Goal: Task Accomplishment & Management: Complete application form

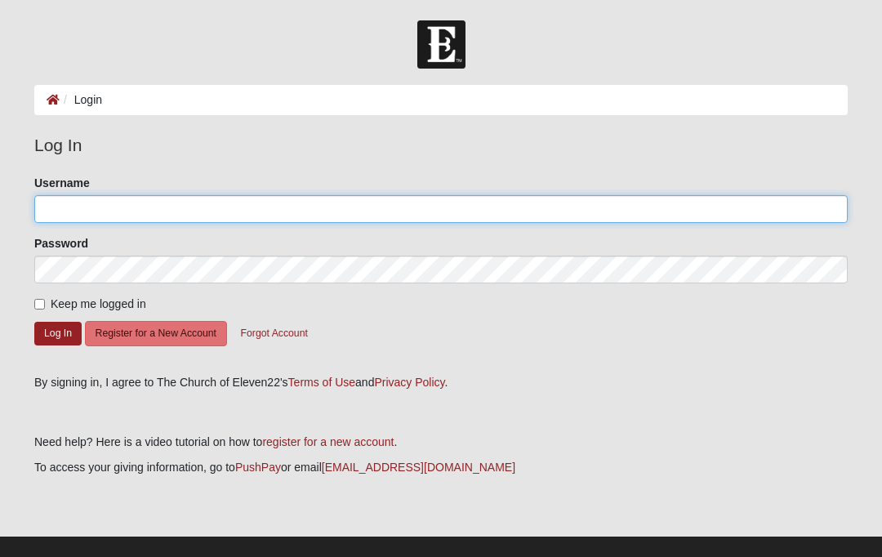
click at [222, 213] on input "Username" at bounding box center [440, 209] width 813 height 28
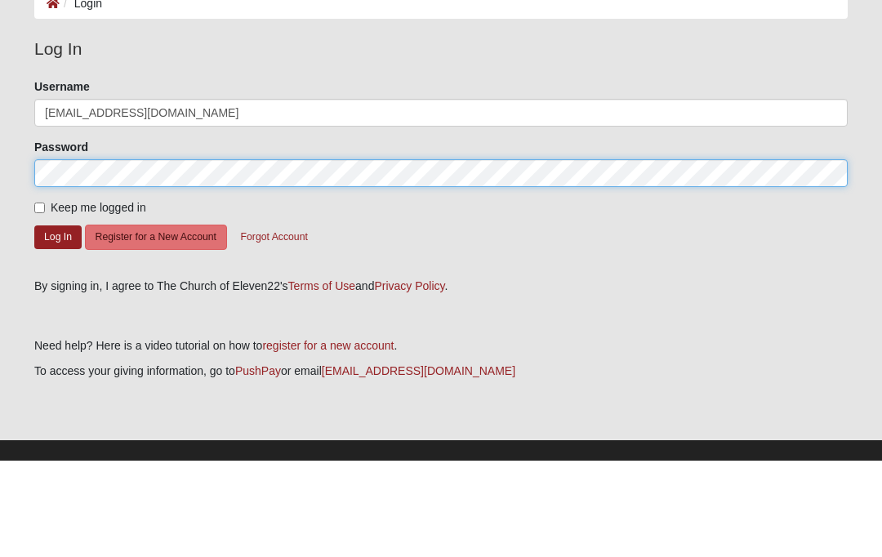
click at [58, 322] on button "Log In" at bounding box center [57, 334] width 47 height 24
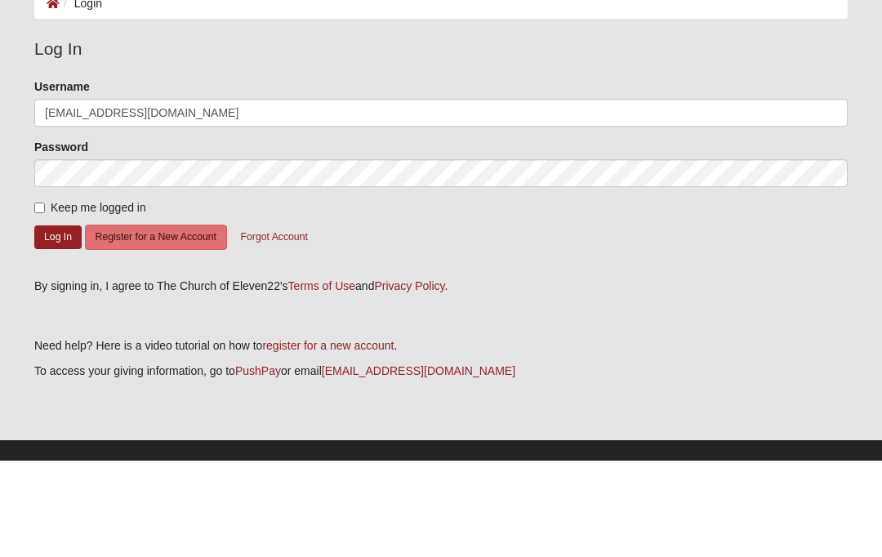
scroll to position [20, 0]
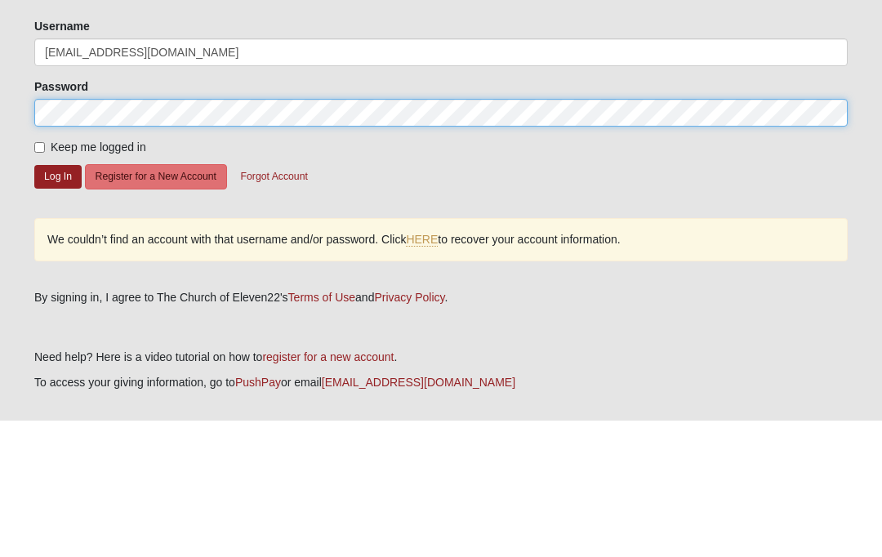
click at [58, 301] on button "Log In" at bounding box center [57, 313] width 47 height 24
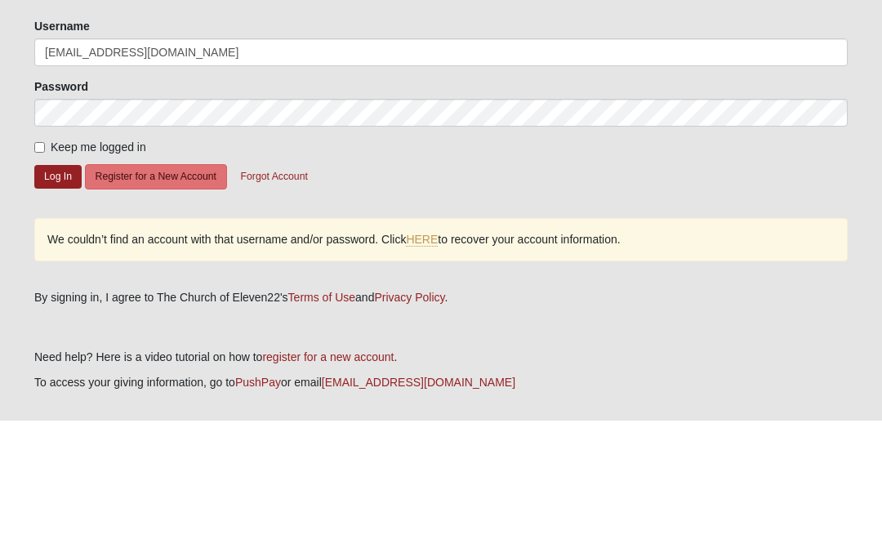
scroll to position [92, 0]
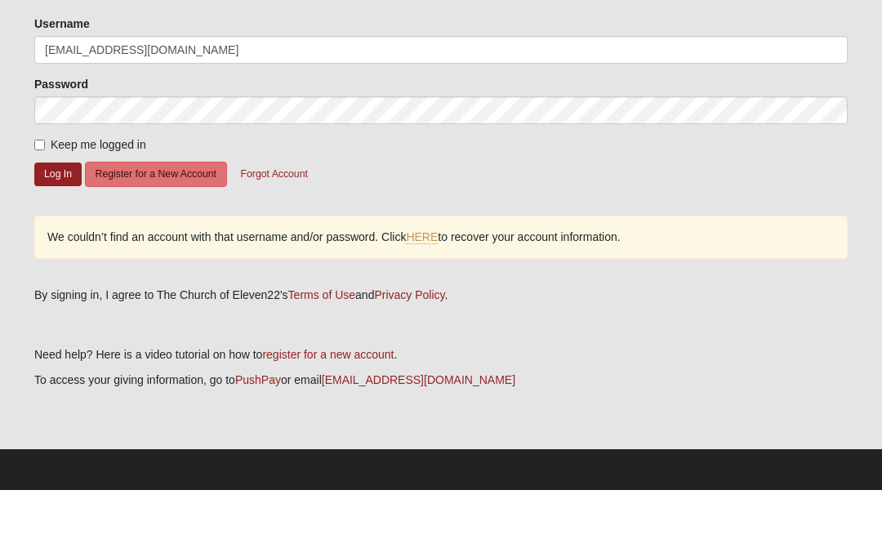
click at [53, 229] on button "Log In" at bounding box center [57, 241] width 47 height 24
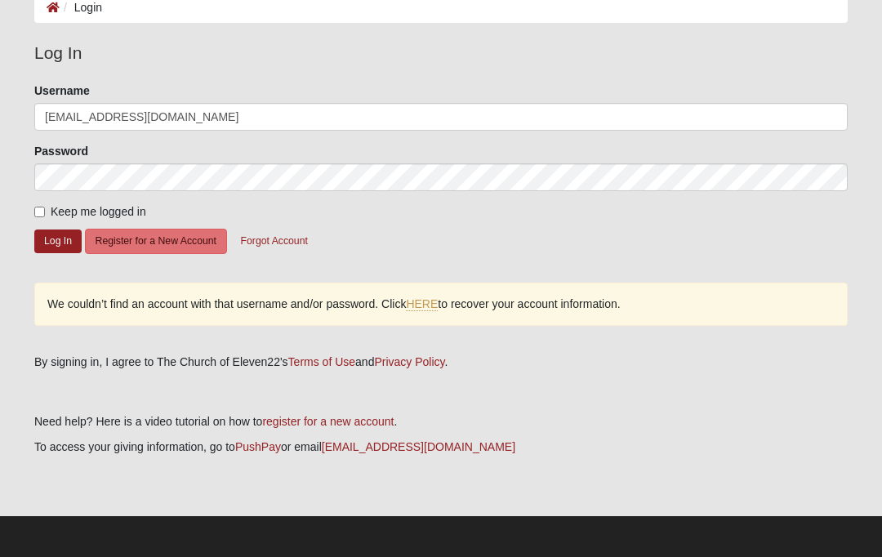
click at [423, 300] on link "HERE" at bounding box center [422, 304] width 32 height 14
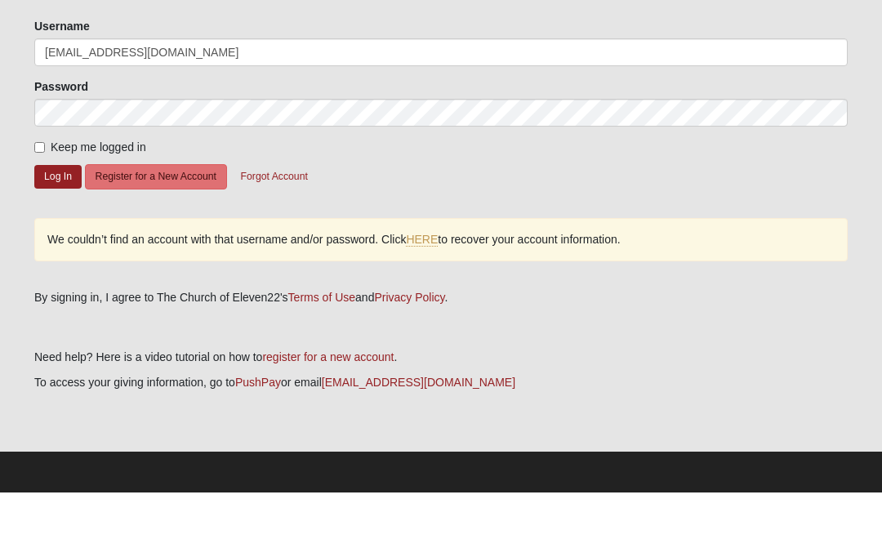
click at [53, 229] on button "Log In" at bounding box center [57, 241] width 47 height 24
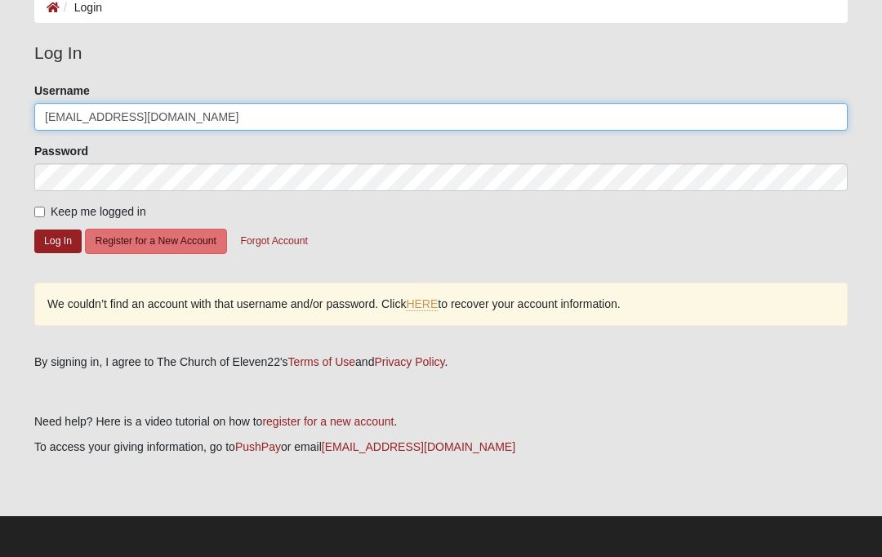
click at [145, 120] on input "[EMAIL_ADDRESS][DOMAIN_NAME]" at bounding box center [440, 117] width 813 height 28
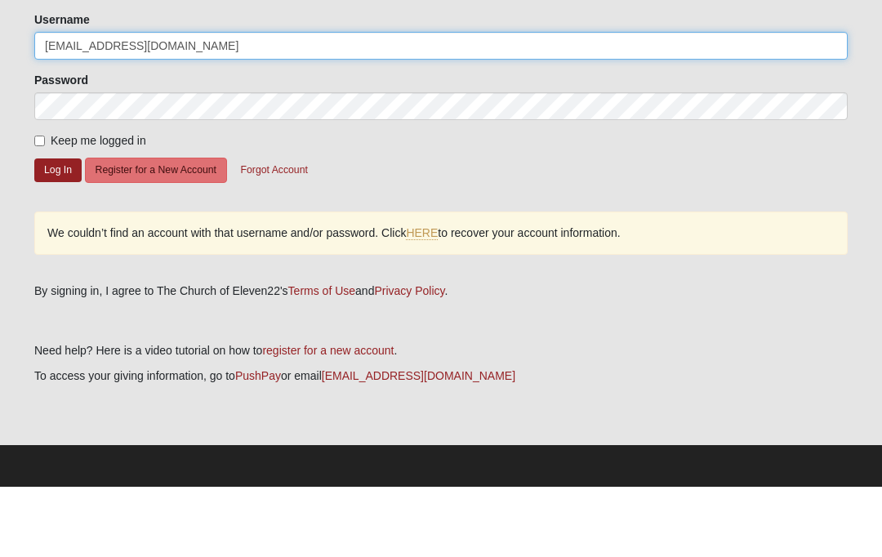
type input "[EMAIL_ADDRESS][DOMAIN_NAME]"
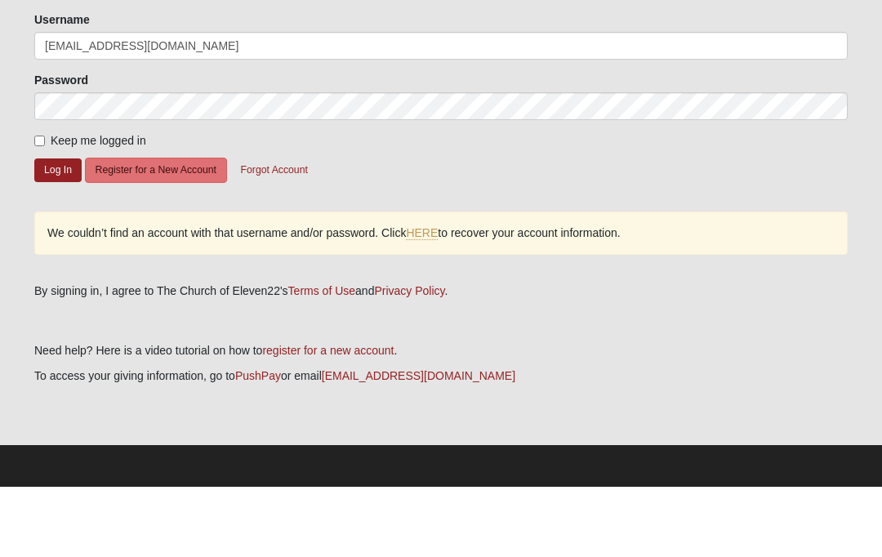
click at [52, 229] on button "Log In" at bounding box center [57, 241] width 47 height 24
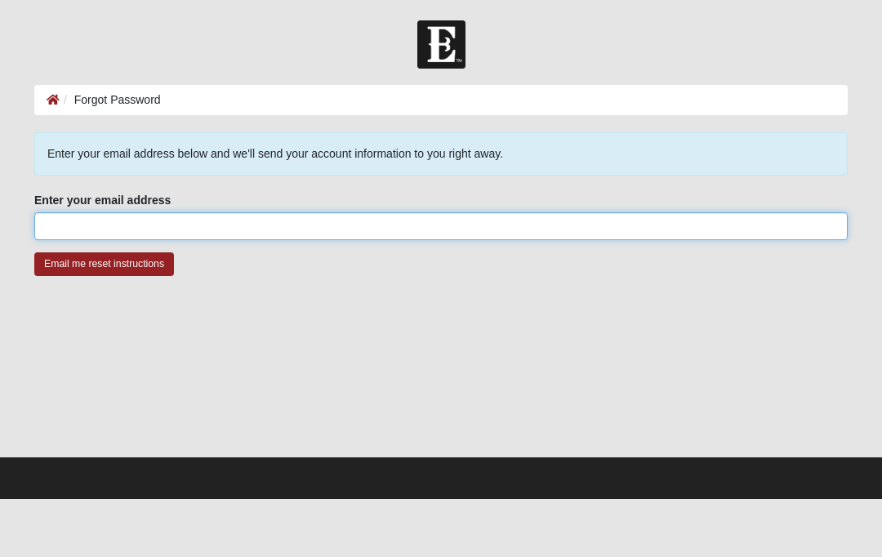
click at [311, 232] on input "Enter your email address" at bounding box center [440, 226] width 813 height 28
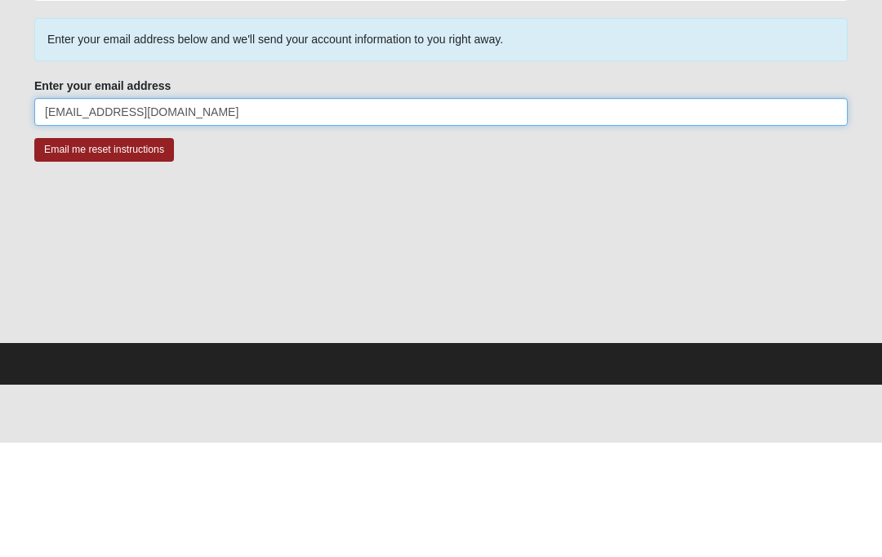
type input "[EMAIL_ADDRESS][DOMAIN_NAME]"
click at [104, 252] on input "Email me reset instructions" at bounding box center [104, 264] width 140 height 24
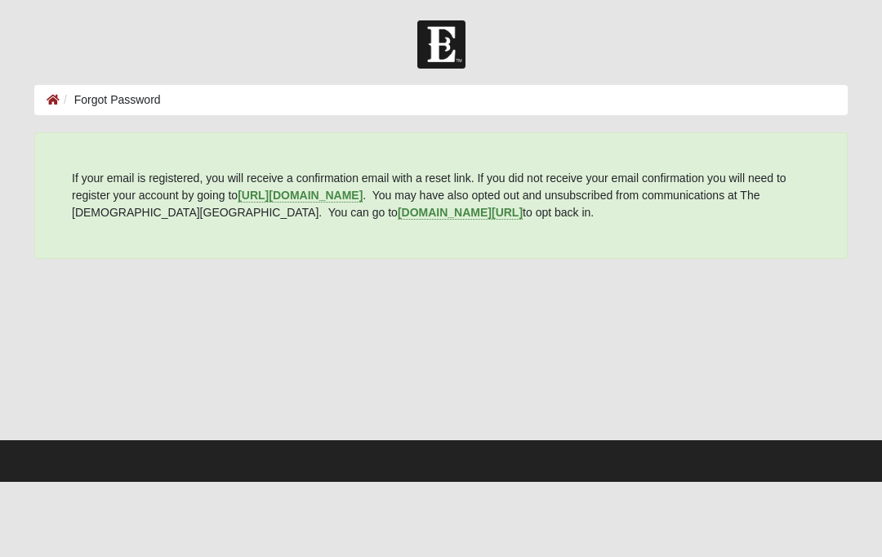
click at [94, 154] on div "If your email is registered, you will receive a confirmation email with a reset…" at bounding box center [440, 195] width 813 height 127
